Goal: Task Accomplishment & Management: Manage account settings

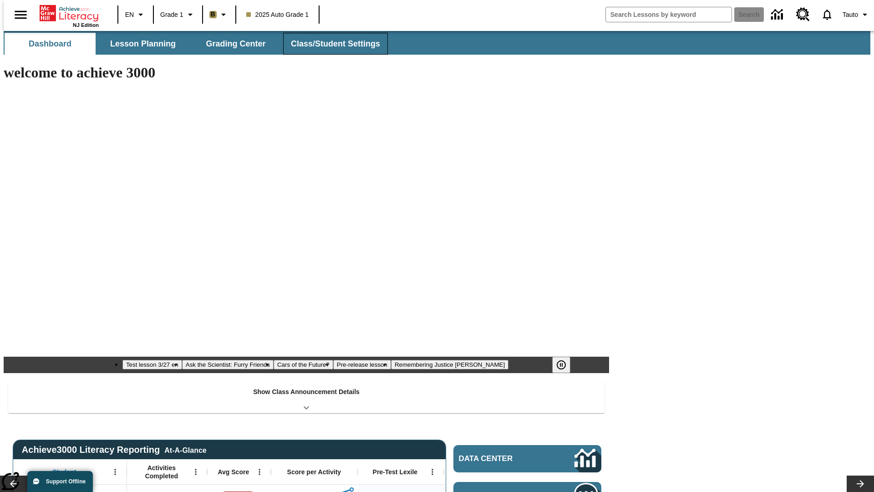
click at [331, 44] on button "Class/Student Settings" at bounding box center [335, 44] width 105 height 22
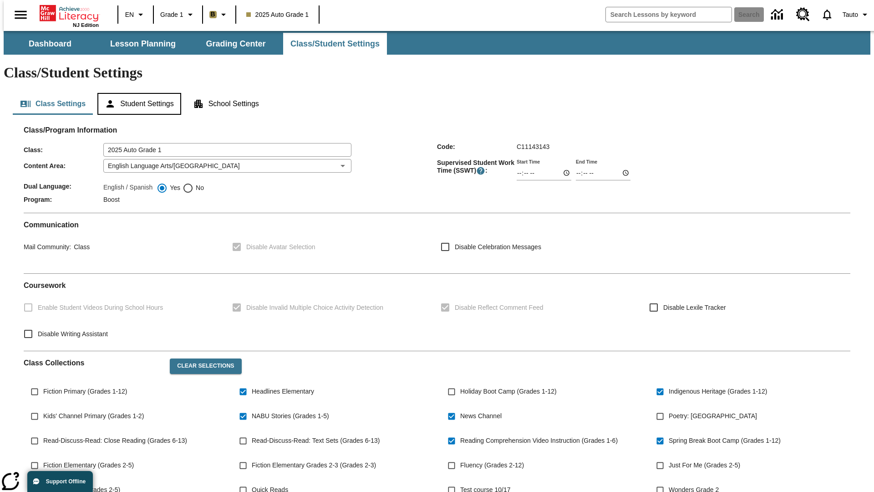
click at [137, 93] on button "Student Settings" at bounding box center [138, 104] width 83 height 22
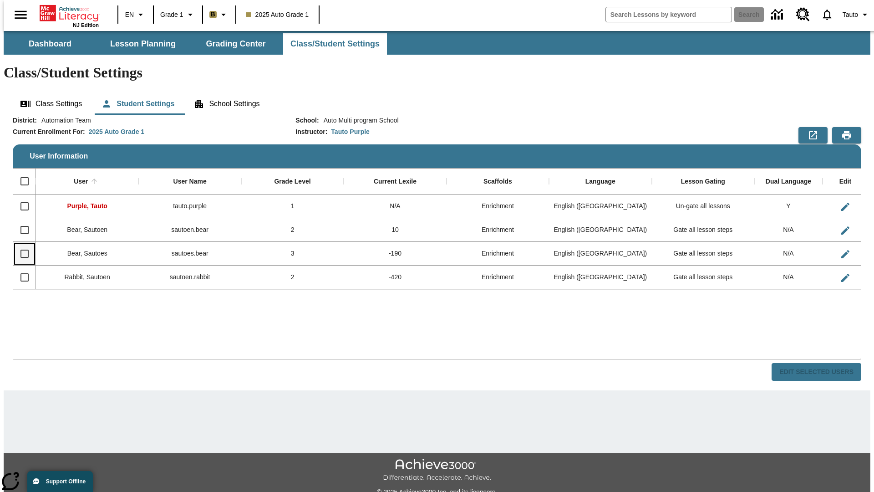
click at [20, 244] on input "Select row" at bounding box center [24, 253] width 19 height 19
checkbox input "true"
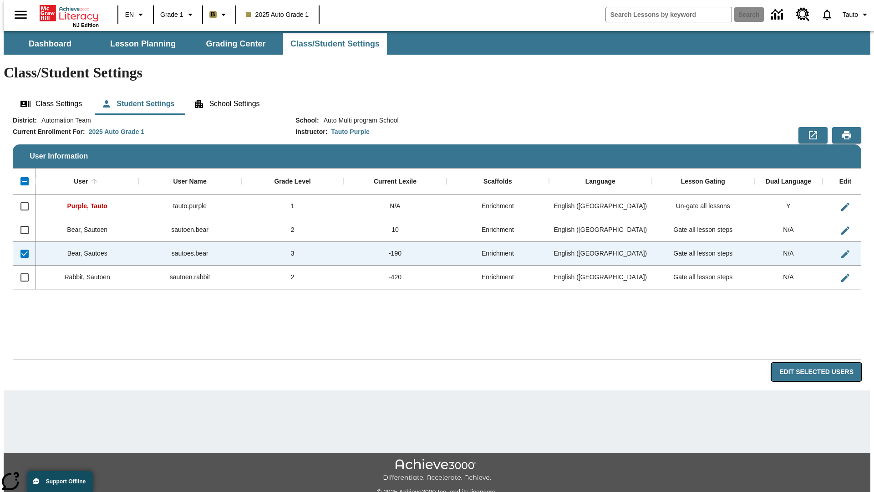
click at [824, 363] on button "Edit Selected Users" at bounding box center [817, 372] width 90 height 18
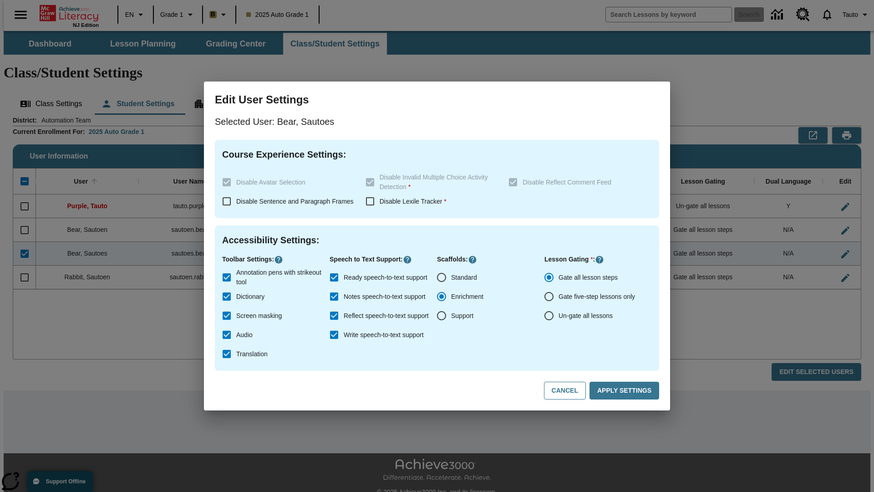
click at [549, 316] on input "Un-gate all lessons" at bounding box center [549, 315] width 19 height 19
radio input "true"
click at [626, 391] on button "Apply Settings" at bounding box center [625, 391] width 70 height 18
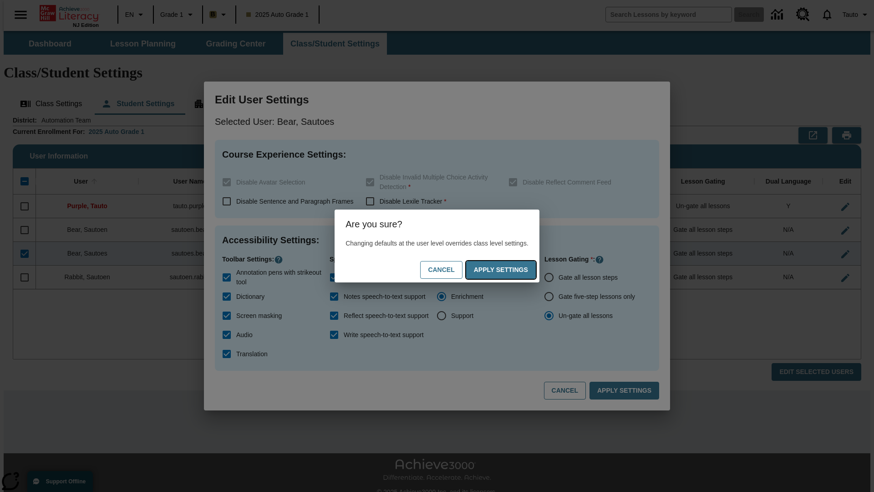
click at [510, 270] on button "Apply Settings" at bounding box center [501, 270] width 70 height 18
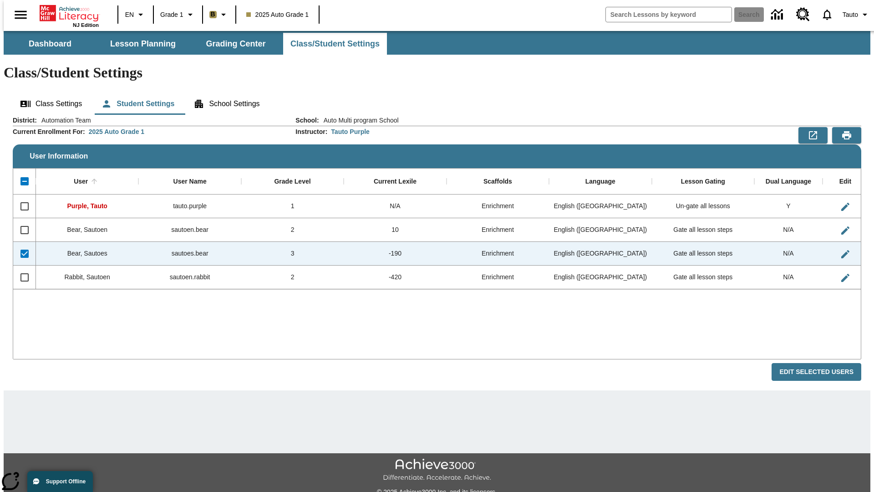
checkbox input "false"
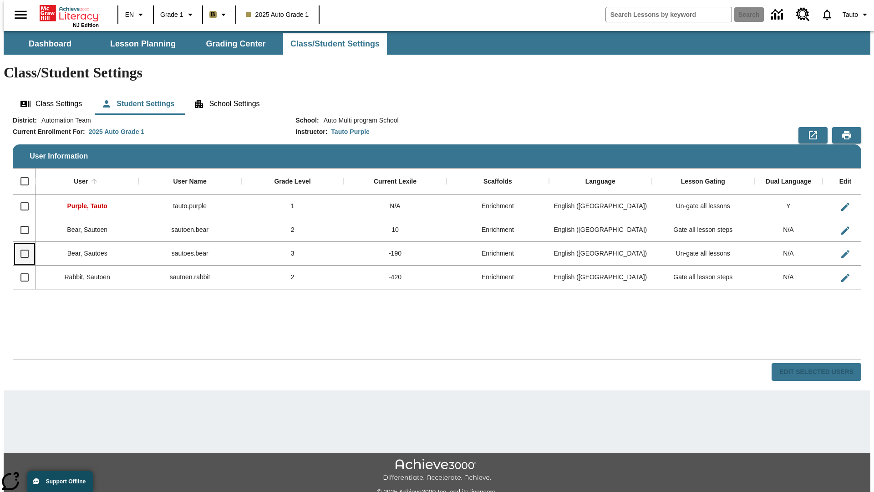
click at [20, 244] on input "Select row" at bounding box center [24, 253] width 19 height 19
checkbox input "true"
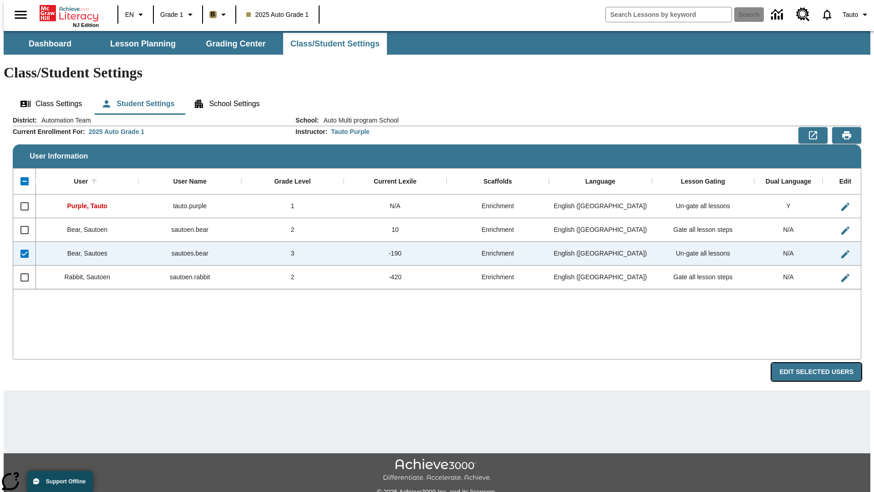
click at [824, 363] on button "Edit Selected Users" at bounding box center [817, 372] width 90 height 18
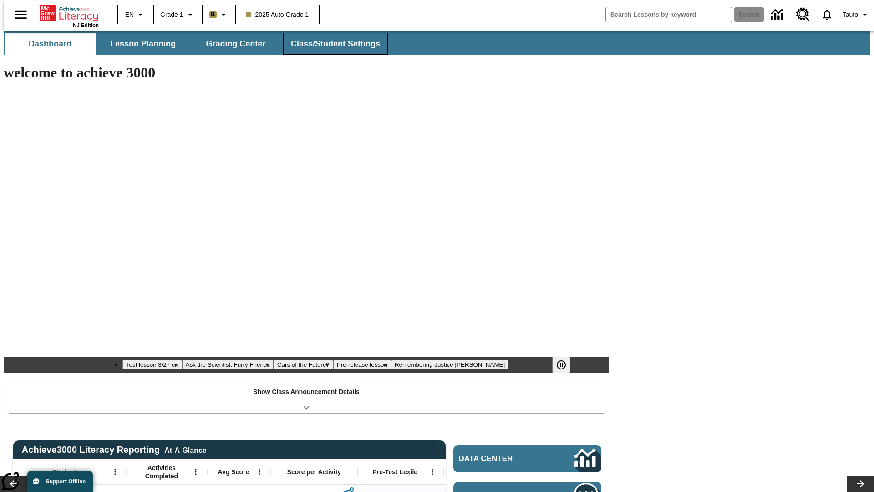
click at [331, 44] on button "Class/Student Settings" at bounding box center [335, 44] width 105 height 22
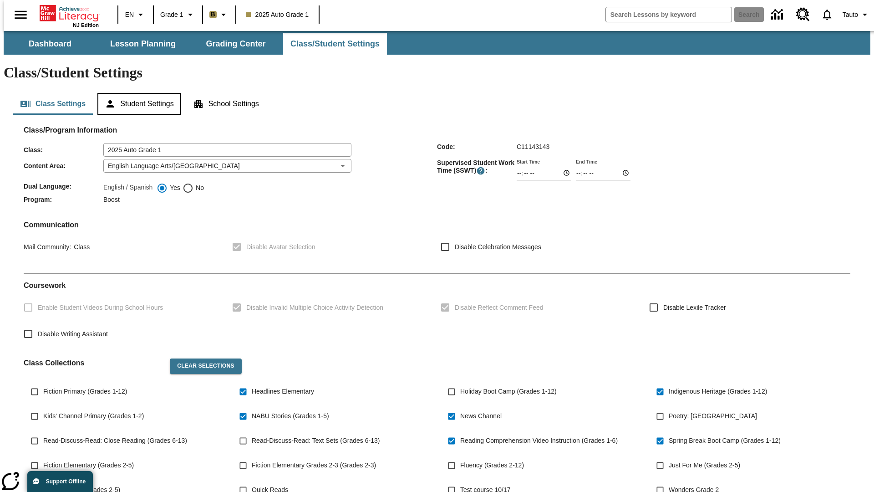
click at [137, 93] on button "Student Settings" at bounding box center [138, 104] width 83 height 22
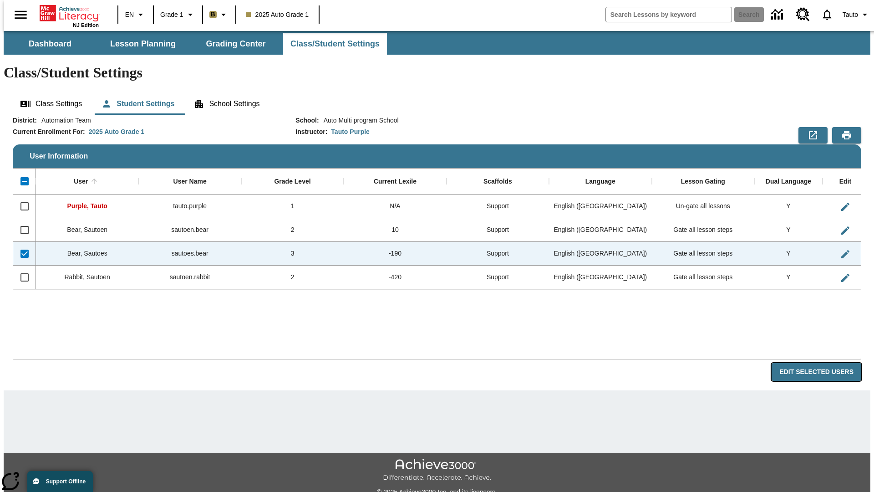
click at [824, 363] on button "Edit Selected Users" at bounding box center [817, 372] width 90 height 18
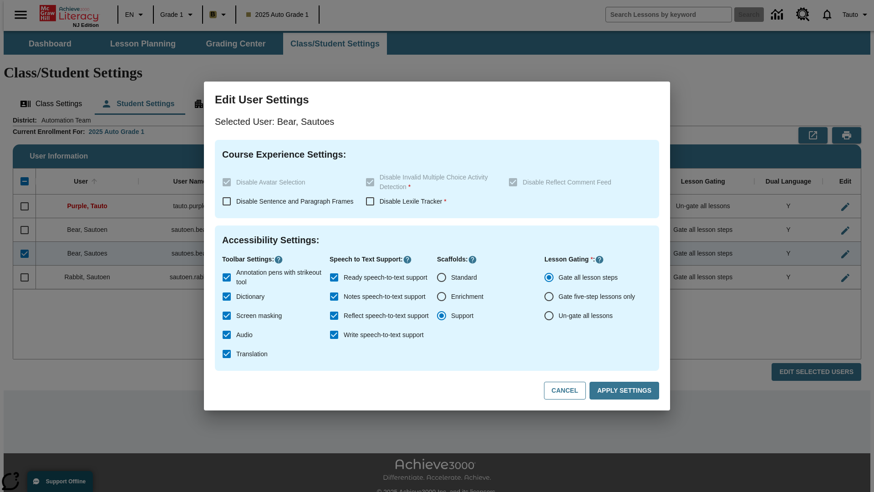
click at [549, 316] on input "Un-gate all lessons" at bounding box center [549, 315] width 19 height 19
radio input "true"
click at [626, 391] on button "Apply Settings" at bounding box center [625, 391] width 70 height 18
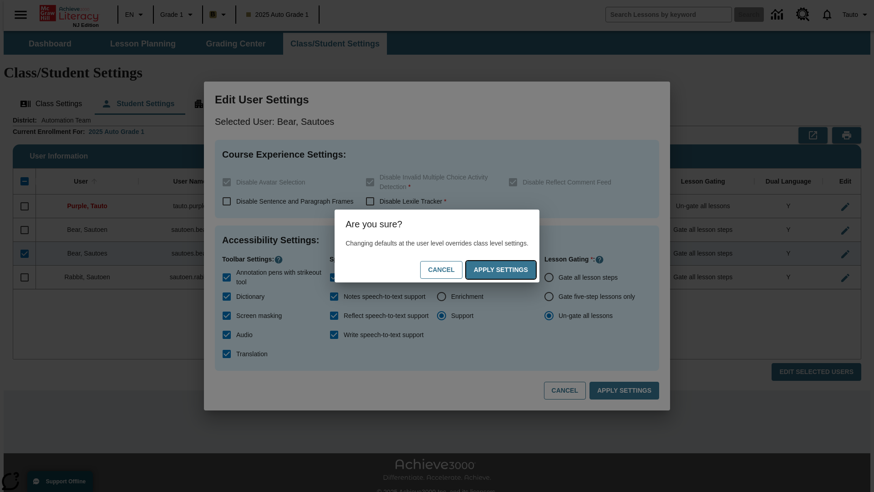
click at [510, 270] on button "Apply Settings" at bounding box center [501, 270] width 70 height 18
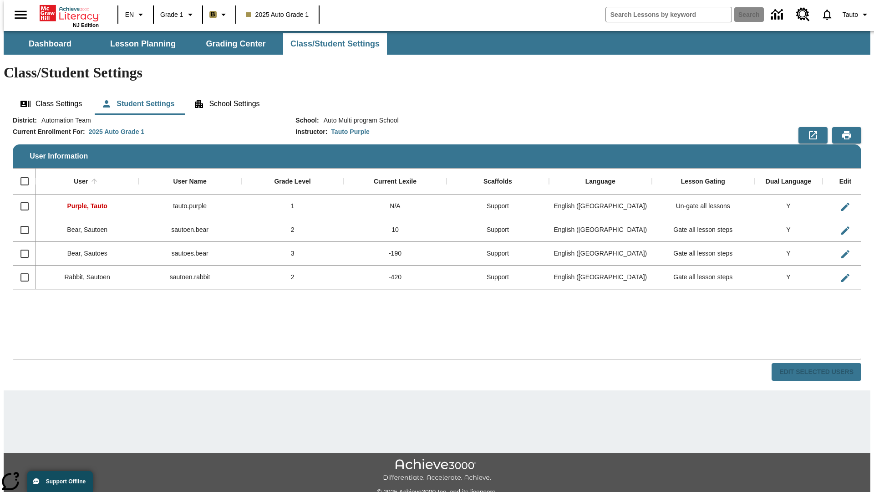
checkbox input "false"
click at [852, 15] on span "Tauto" at bounding box center [850, 15] width 15 height 10
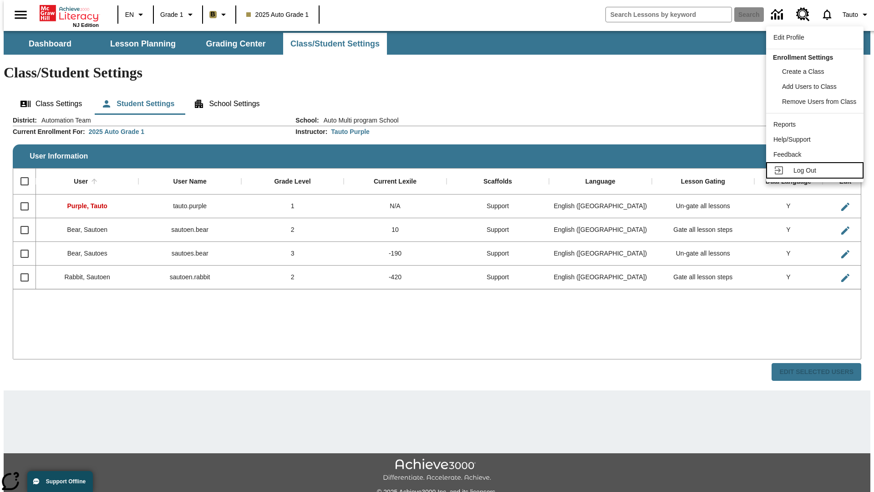
click at [817, 170] on span "Log Out" at bounding box center [805, 170] width 23 height 7
